Goal: Book appointment/travel/reservation

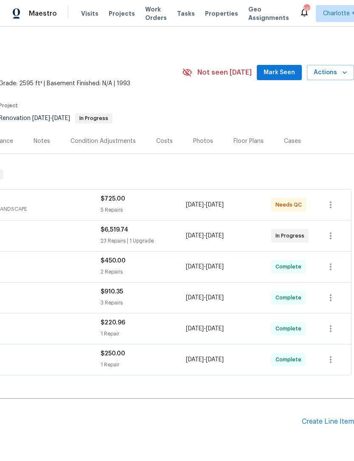
scroll to position [0, 126]
click at [327, 421] on div "Create Line Item" at bounding box center [327, 422] width 52 height 8
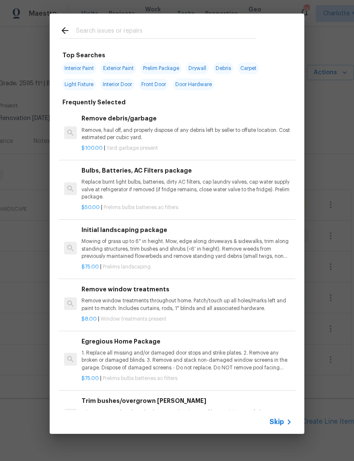
click at [27, 266] on div "Top Searches Interior Paint Exterior Paint Prelim Package Drywall Debris Carpet…" at bounding box center [177, 223] width 354 height 447
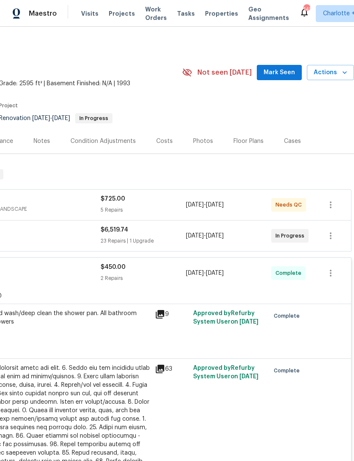
click at [90, 14] on span "Visits" at bounding box center [89, 13] width 17 height 8
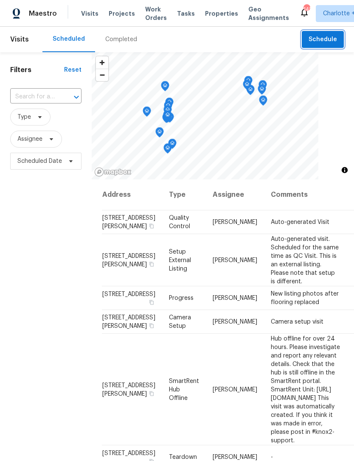
click at [326, 40] on span "Schedule" at bounding box center [322, 39] width 28 height 11
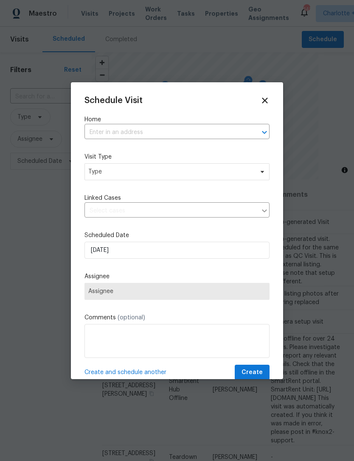
click at [179, 132] on input "text" at bounding box center [164, 132] width 161 height 13
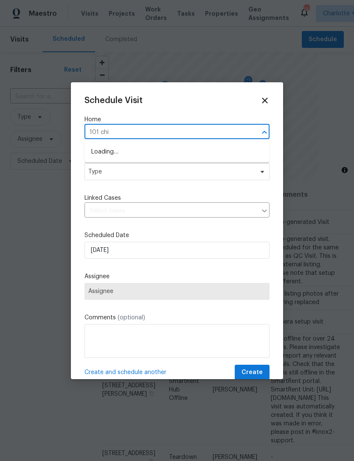
type input "101 chip"
click at [203, 155] on li "[STREET_ADDRESS]" at bounding box center [176, 152] width 185 height 14
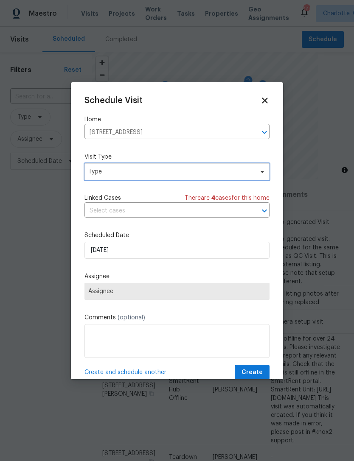
click at [198, 174] on span "Type" at bounding box center [170, 171] width 165 height 8
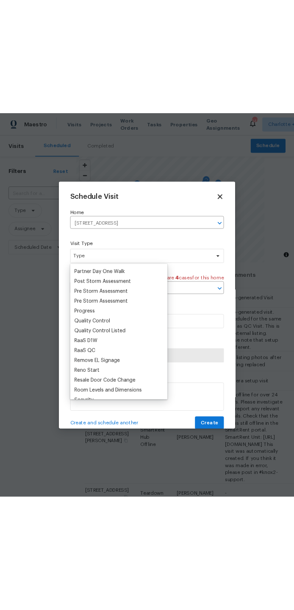
scroll to position [519, 0]
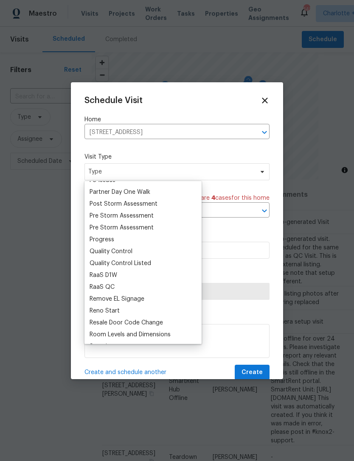
click at [120, 248] on div "Quality Control" at bounding box center [110, 251] width 43 height 8
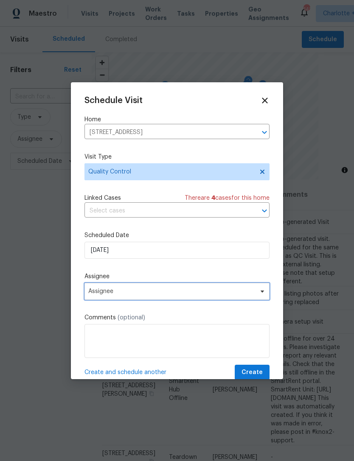
click at [148, 293] on span "Assignee" at bounding box center [171, 291] width 166 height 7
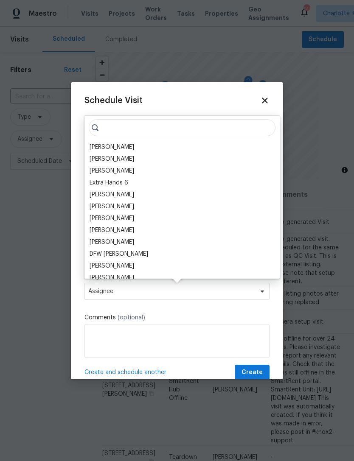
click at [135, 148] on div "[PERSON_NAME]" at bounding box center [182, 147] width 190 height 12
click at [136, 147] on div "[PERSON_NAME]" at bounding box center [182, 147] width 190 height 12
click at [149, 146] on div "[PERSON_NAME]" at bounding box center [182, 147] width 190 height 12
click at [106, 145] on div "[PERSON_NAME]" at bounding box center [111, 147] width 45 height 8
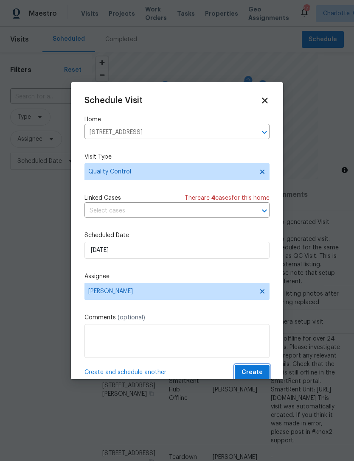
click at [267, 375] on button "Create" at bounding box center [251, 373] width 35 height 16
